Goal: Task Accomplishment & Management: Manage account settings

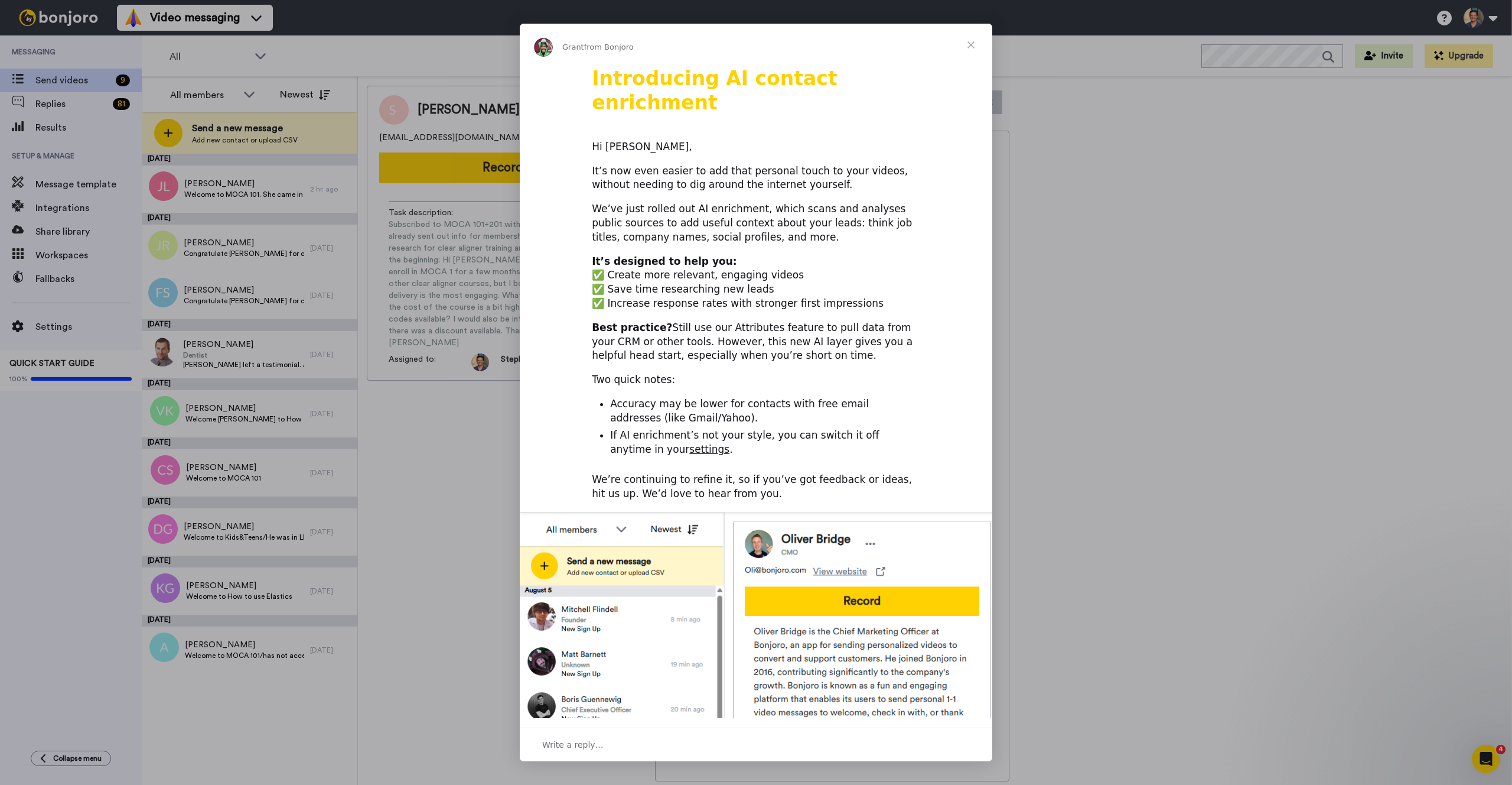
click at [972, 47] on span "Close" at bounding box center [971, 44] width 43 height 43
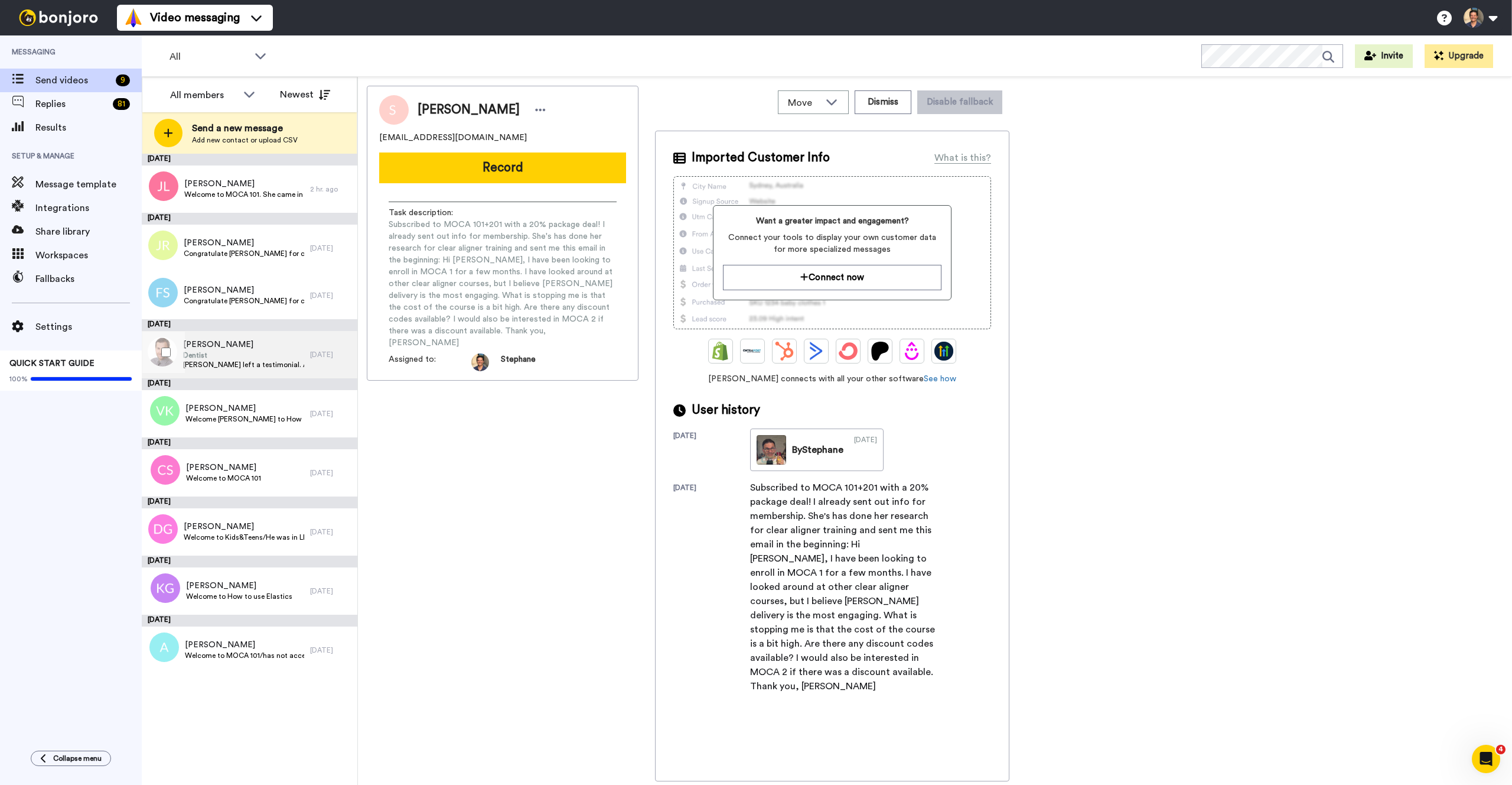
click at [226, 358] on span "Dentist" at bounding box center [243, 354] width 121 height 9
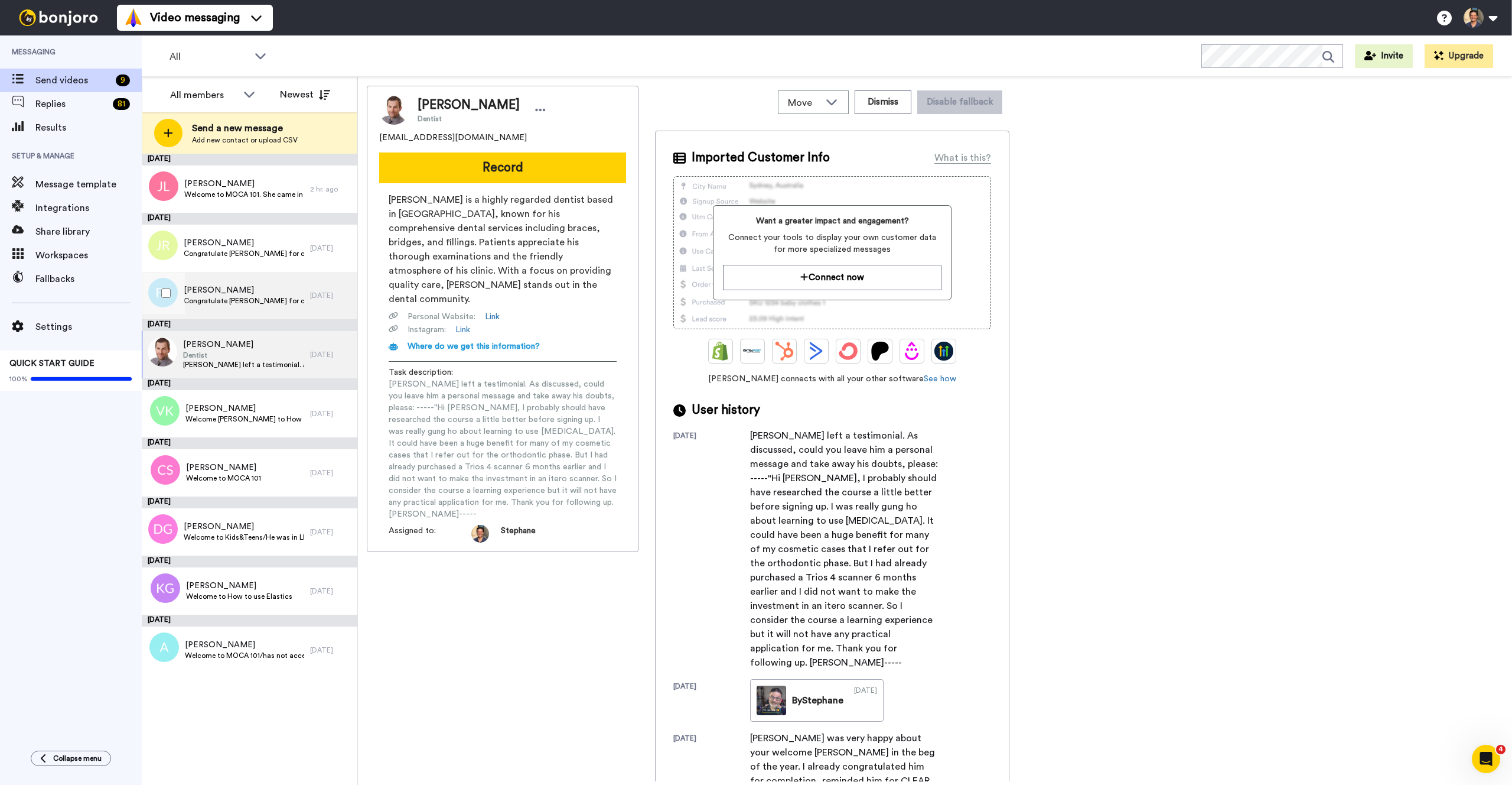
click at [222, 296] on span "[PERSON_NAME]" at bounding box center [244, 290] width 121 height 12
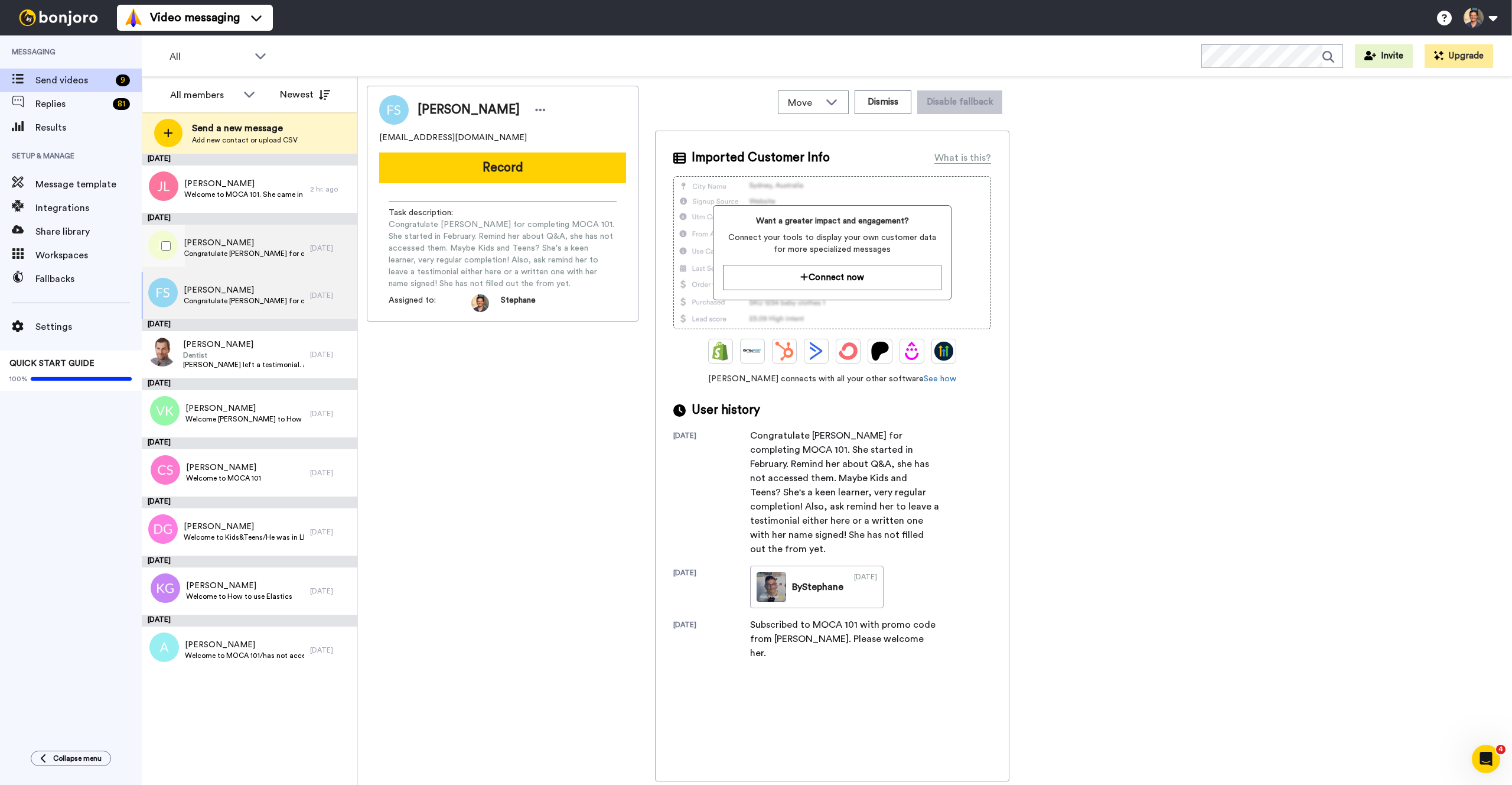
click at [216, 250] on span "Congratulate [PERSON_NAME] for completing CLEAr Discovery Package. He had free …" at bounding box center [244, 253] width 121 height 9
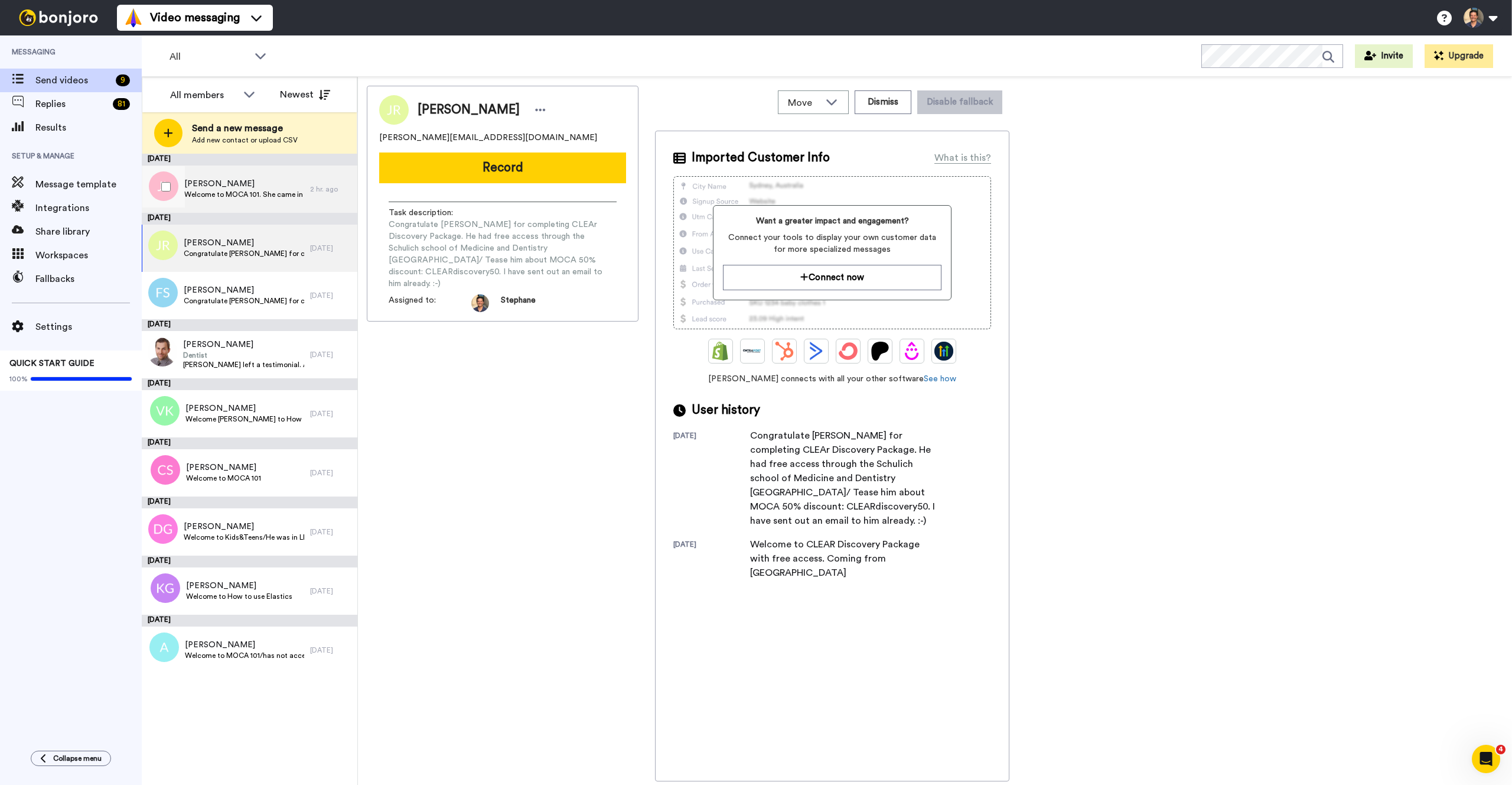
click at [220, 182] on span "[PERSON_NAME]" at bounding box center [244, 184] width 120 height 12
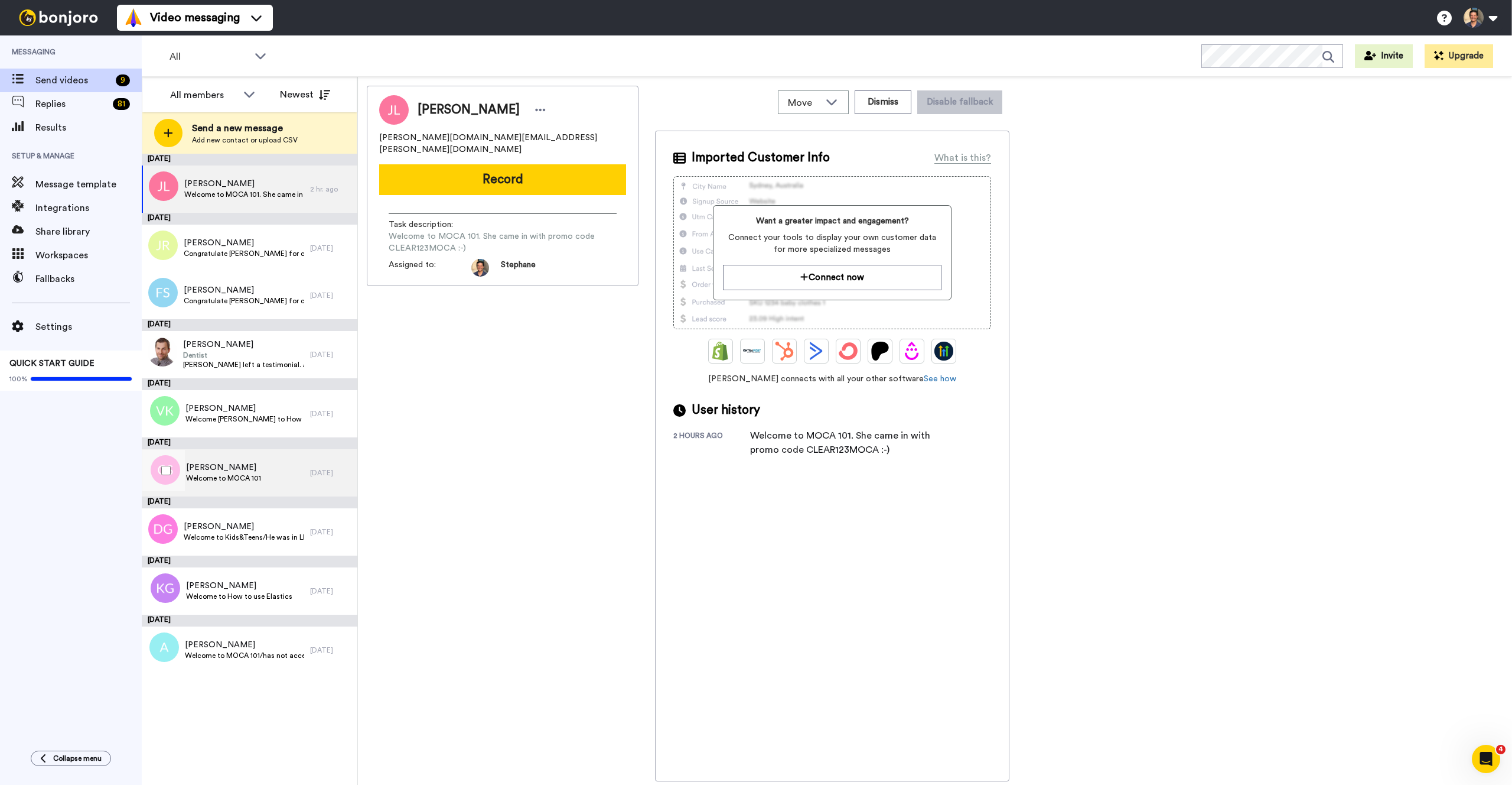
click at [211, 463] on span "[PERSON_NAME]" at bounding box center [223, 468] width 75 height 12
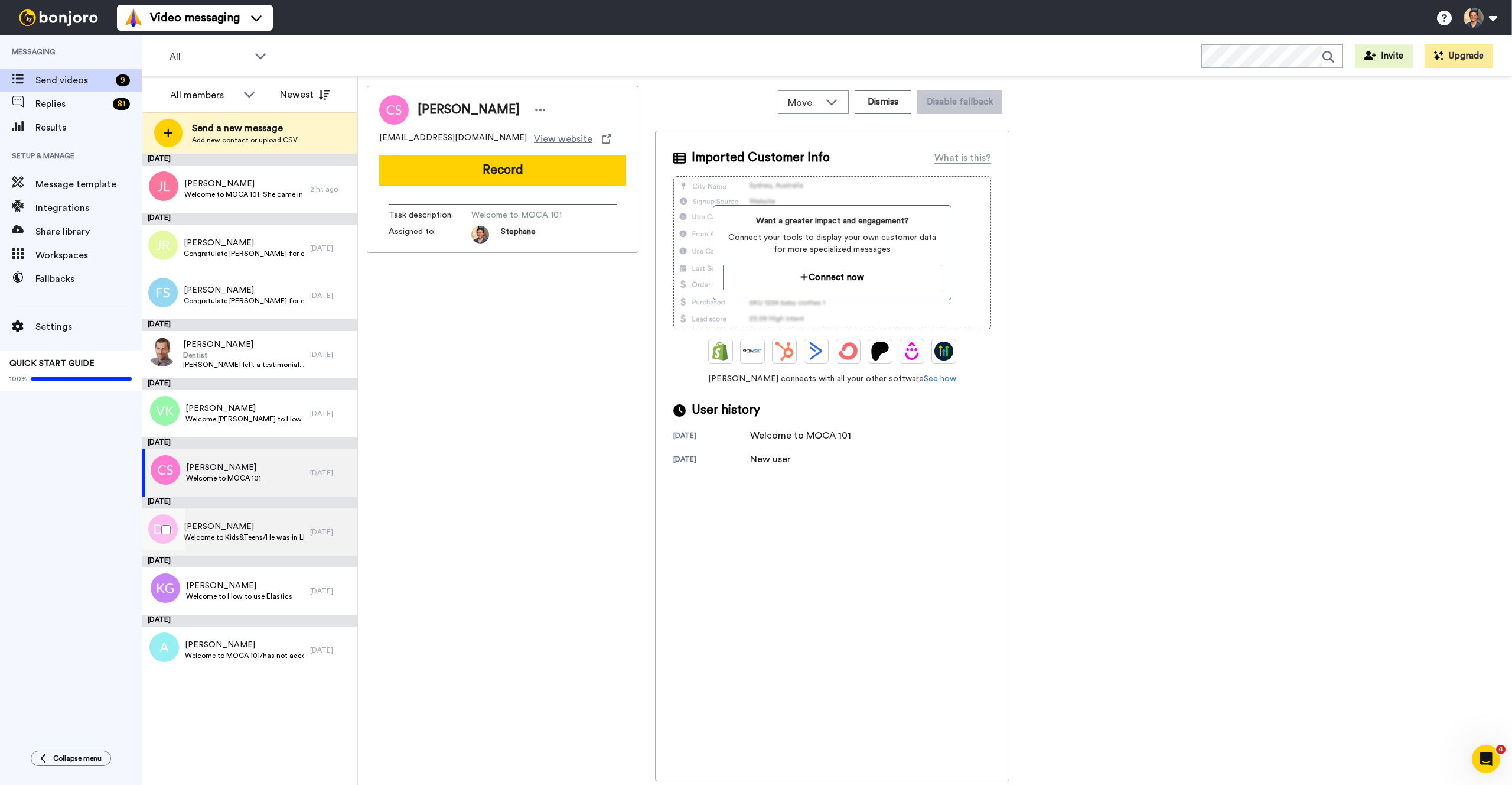
click at [237, 534] on span "Welcome to Kids&Teens/He was in LIVE: Principes des aligneurs transparents - [G…" at bounding box center [244, 536] width 121 height 9
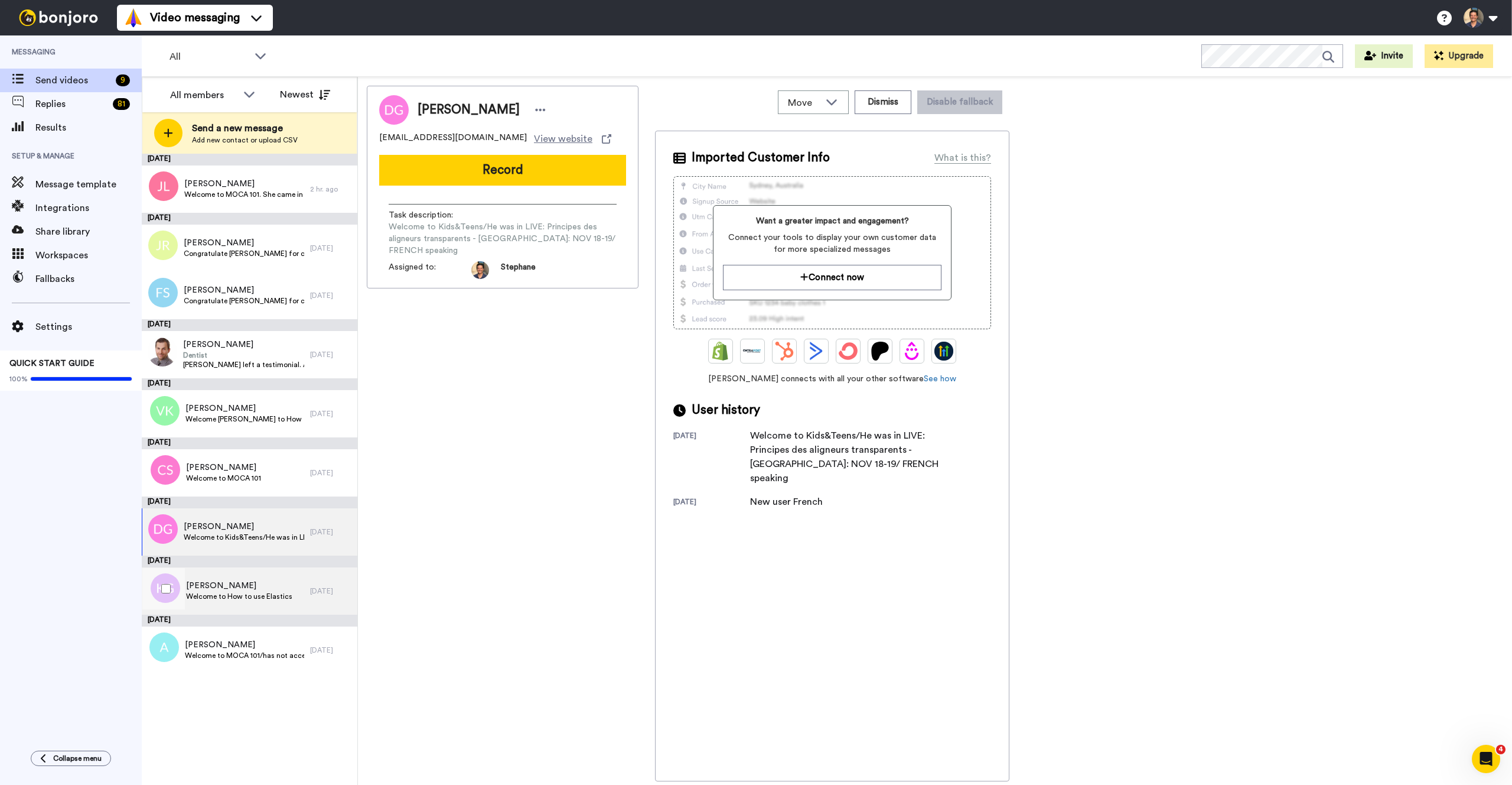
click at [225, 594] on span "Welcome to How to use Elastics" at bounding box center [239, 596] width 107 height 9
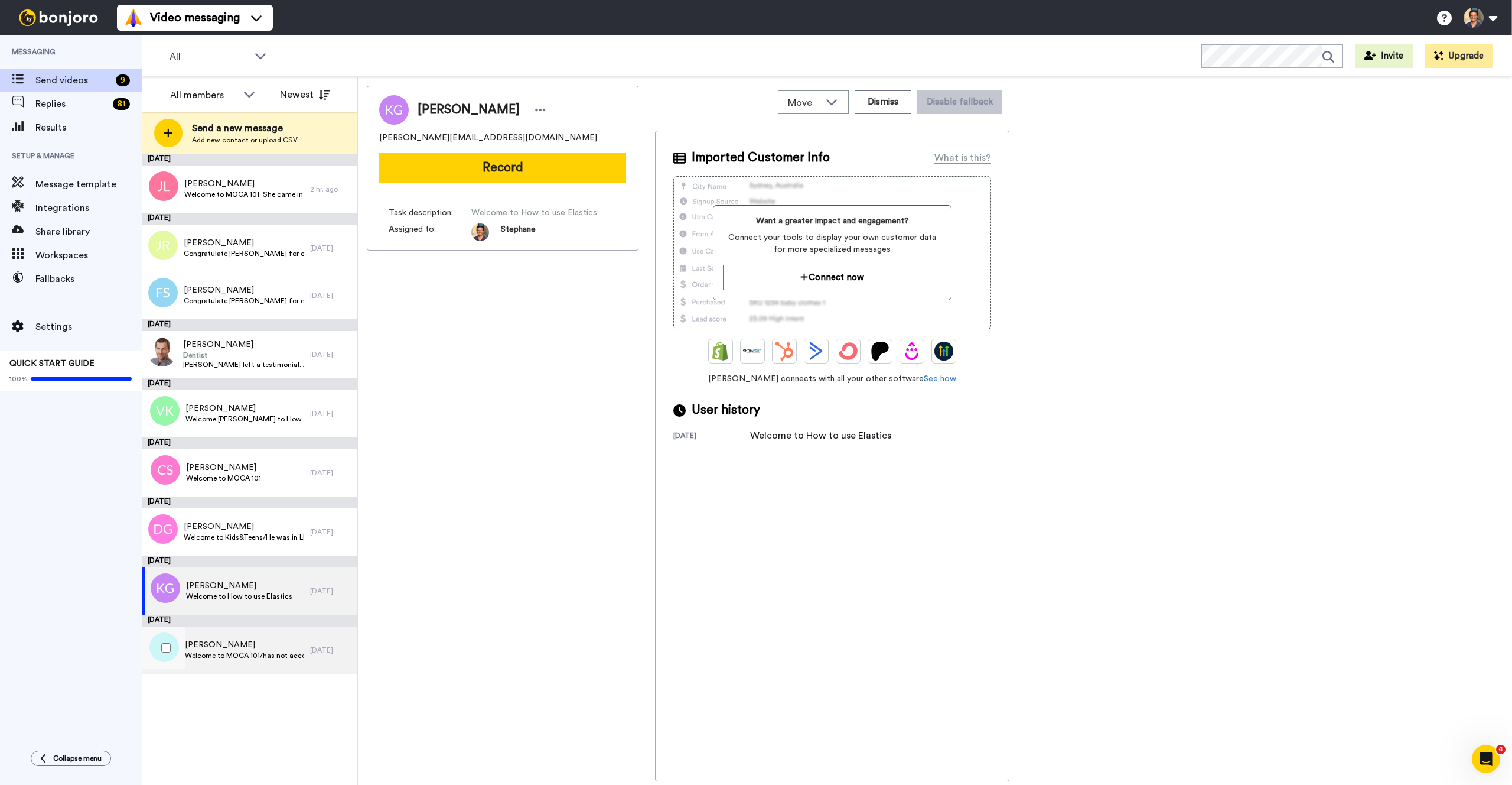
click at [228, 657] on span "Welcome to MOCA 101/has not accessed the courses" at bounding box center [244, 655] width 119 height 9
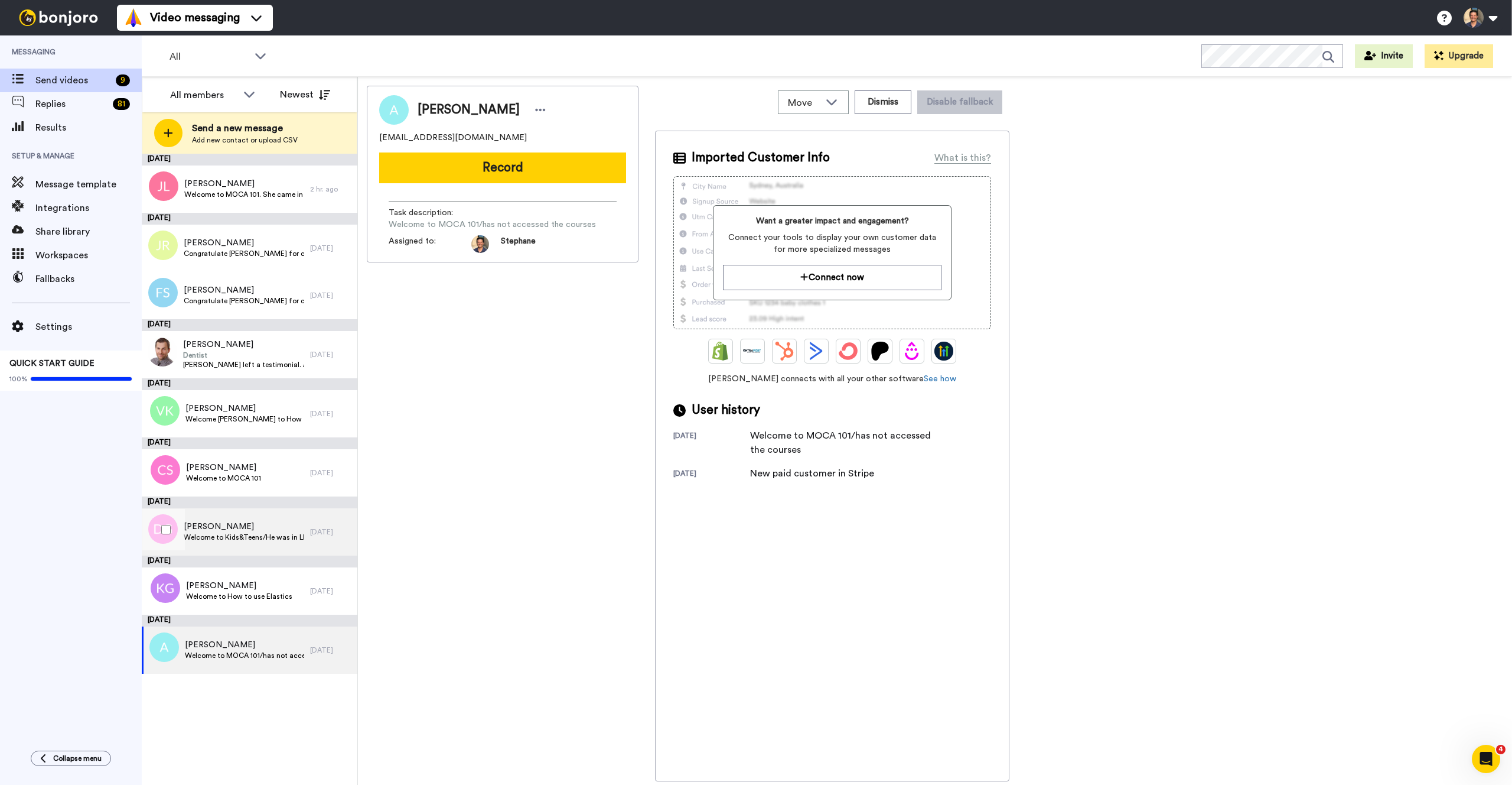
click at [214, 524] on span "[PERSON_NAME]" at bounding box center [244, 526] width 121 height 12
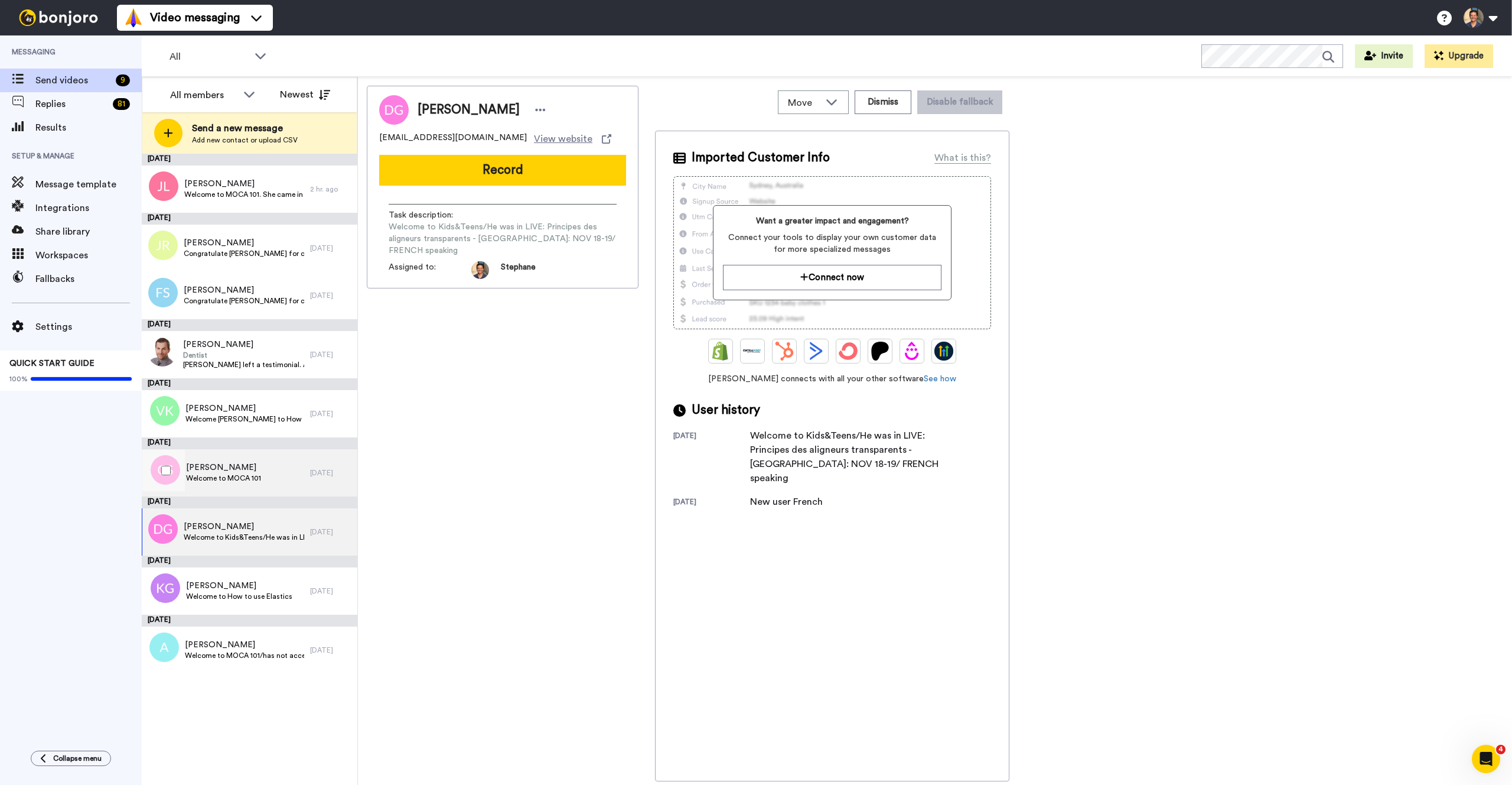
click at [230, 479] on span "Welcome to MOCA 101" at bounding box center [223, 478] width 75 height 9
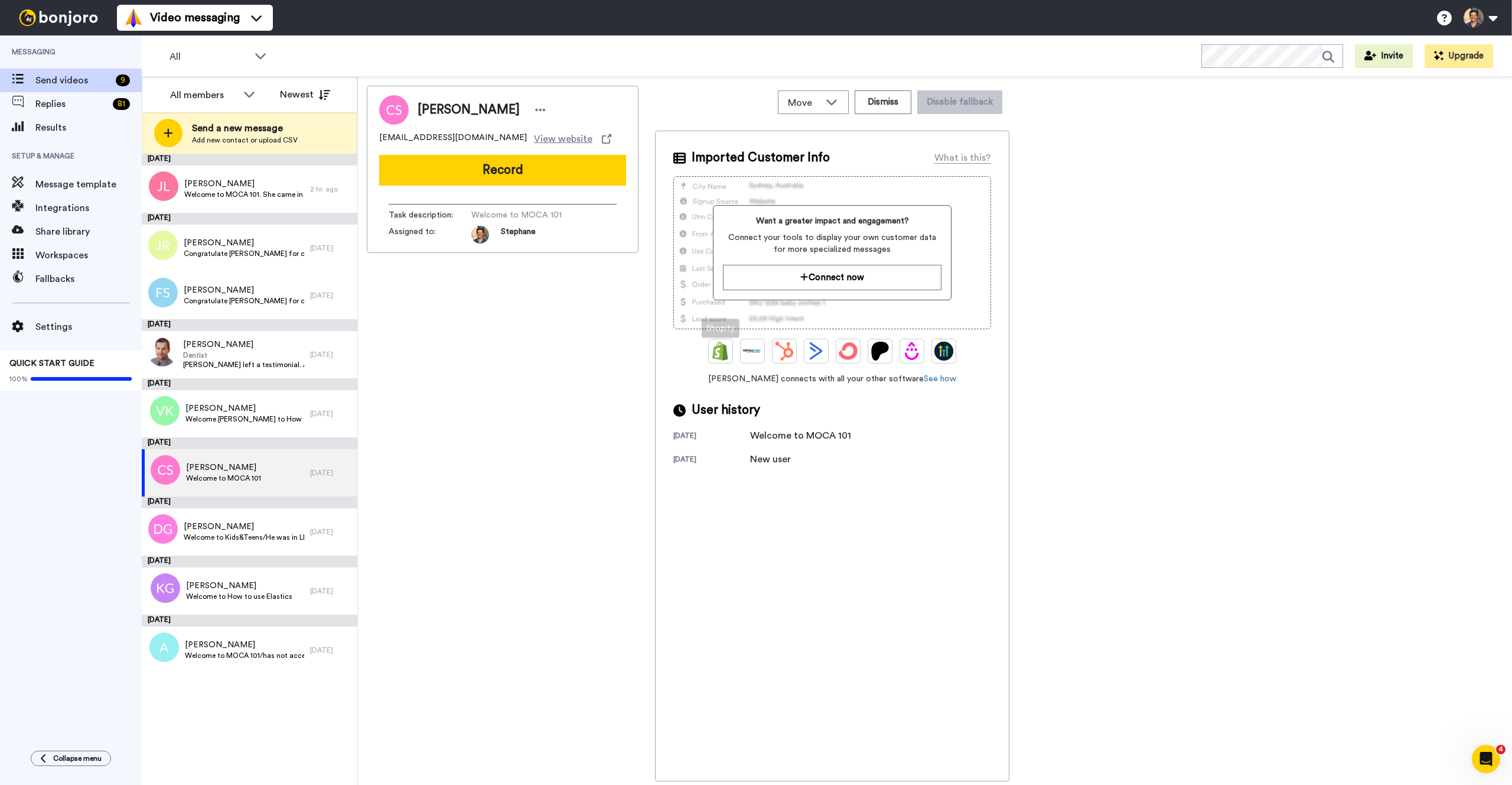
click at [720, 352] on img at bounding box center [720, 351] width 19 height 19
click at [216, 425] on div "[PERSON_NAME] Welcome [PERSON_NAME] to How to use Elastics" at bounding box center [226, 414] width 169 height 47
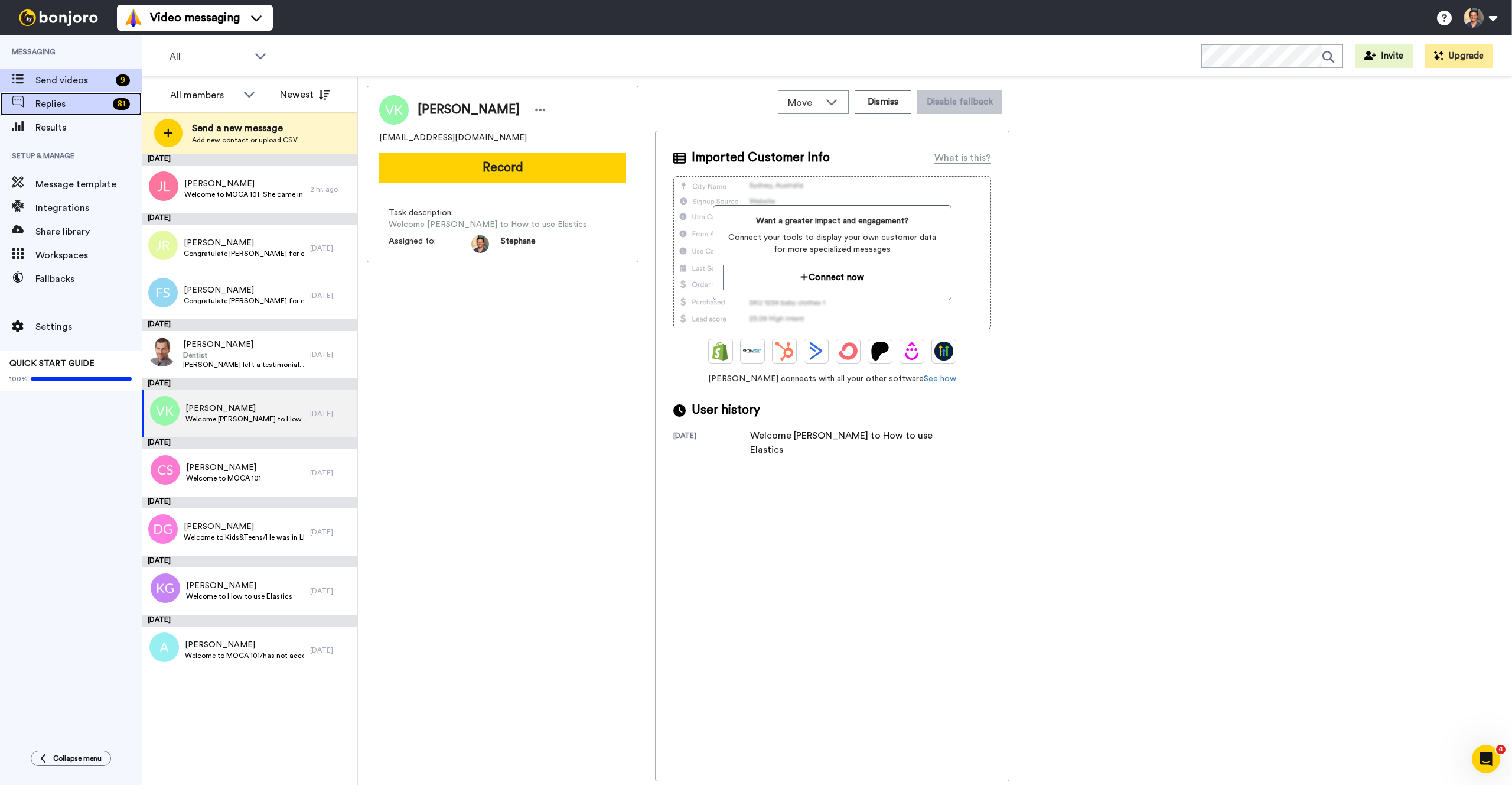
click at [69, 105] on span "Replies" at bounding box center [71, 103] width 73 height 14
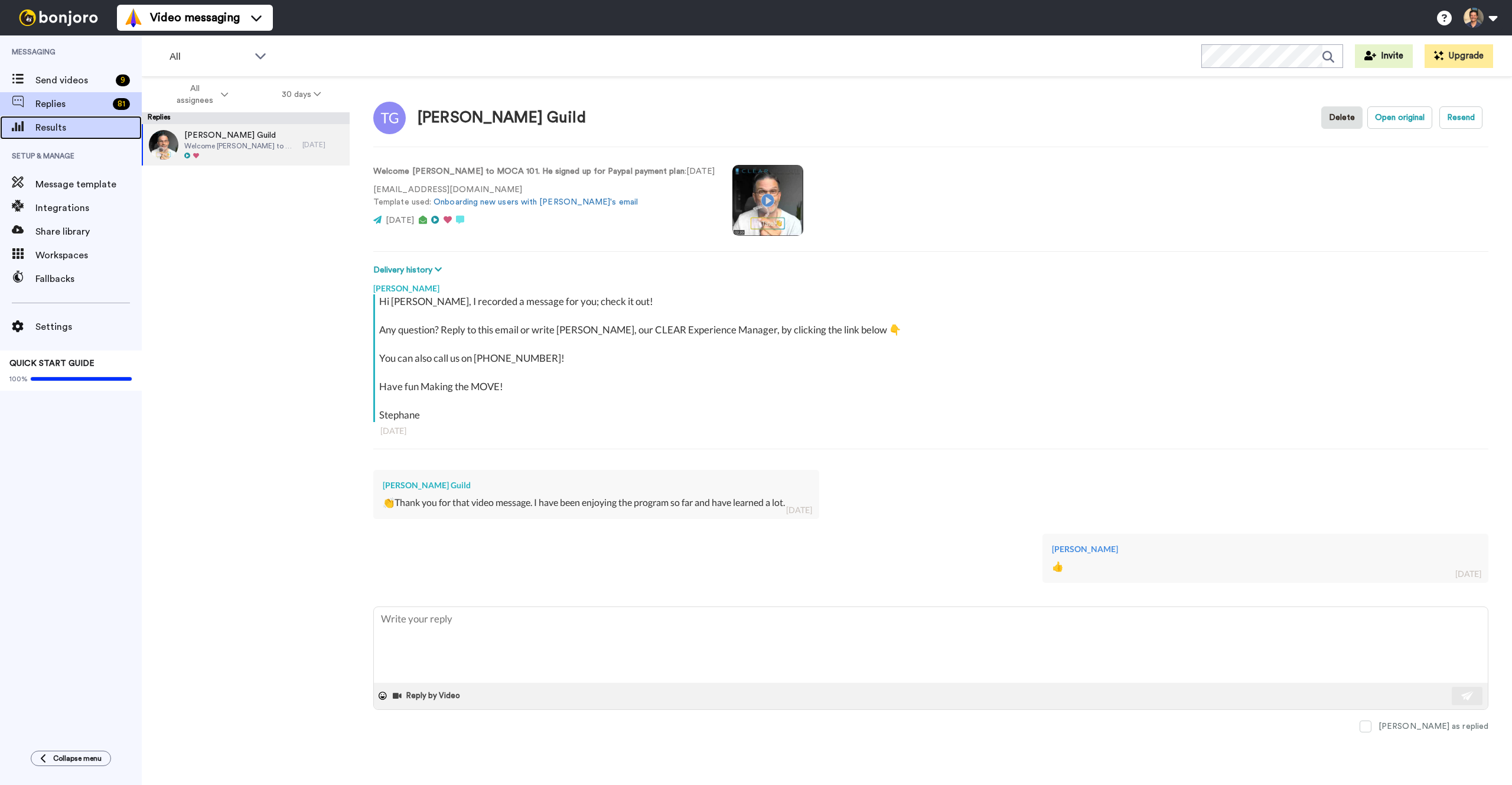
click at [49, 128] on span "Results" at bounding box center [88, 128] width 107 height 14
